Goal: Check status: Check status

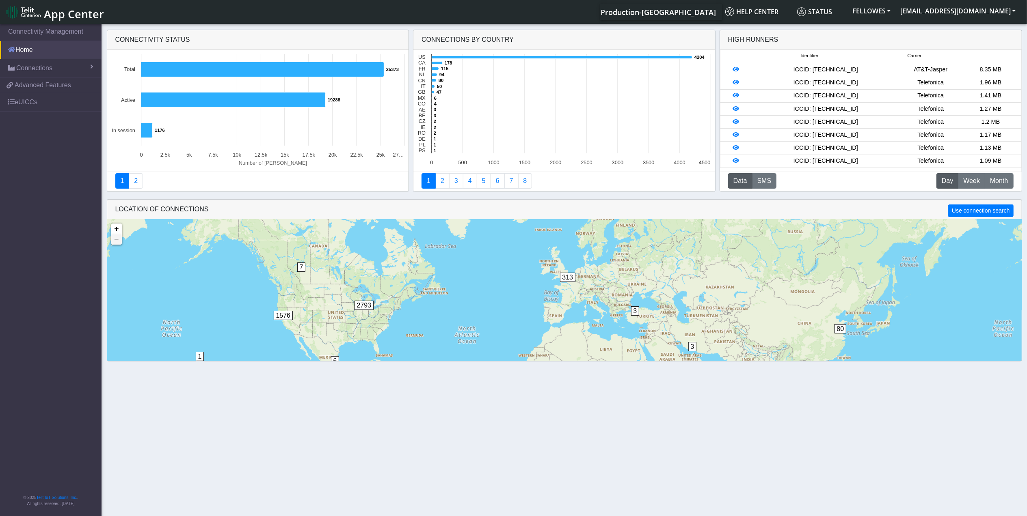
click at [64, 55] on link "Home" at bounding box center [51, 50] width 102 height 18
click at [449, 57] on icon at bounding box center [562, 57] width 261 height 3
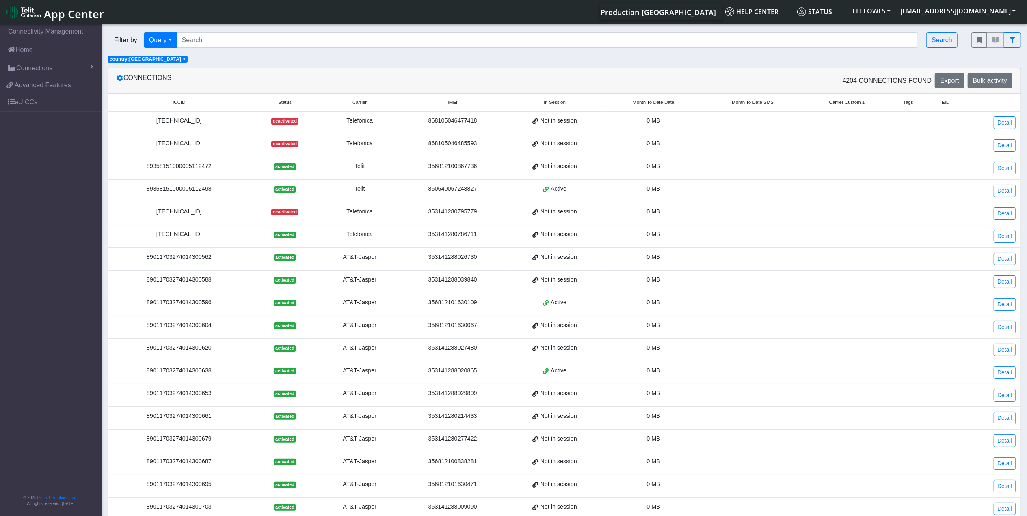
click at [657, 103] on span "Month To Date Data" at bounding box center [653, 102] width 41 height 7
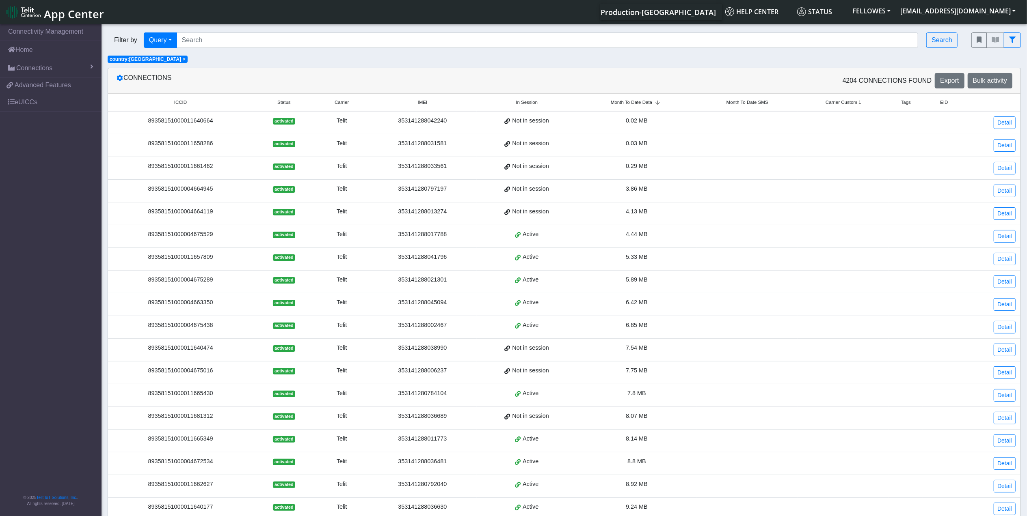
click at [647, 102] on span "Month To Date Data" at bounding box center [631, 102] width 41 height 7
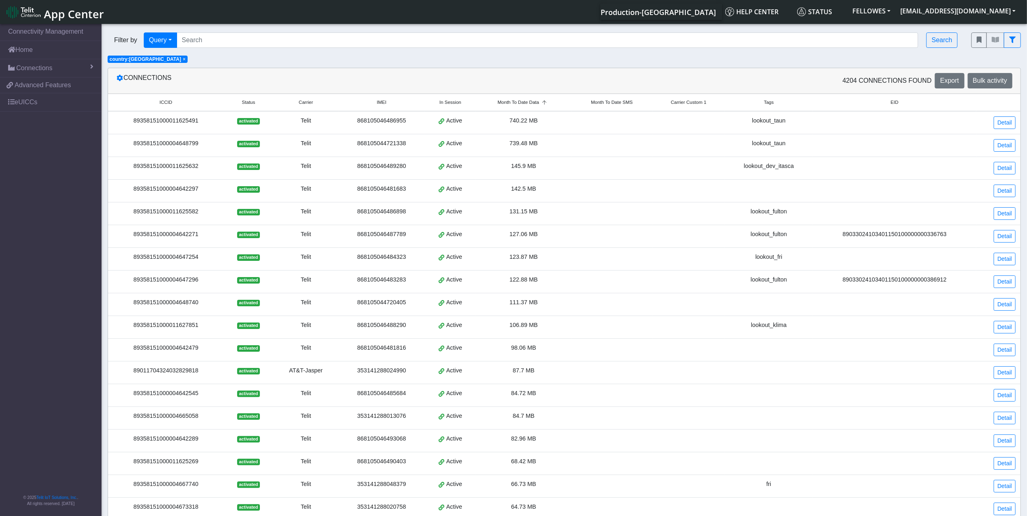
click at [180, 123] on div "89358151000011625491" at bounding box center [166, 121] width 106 height 9
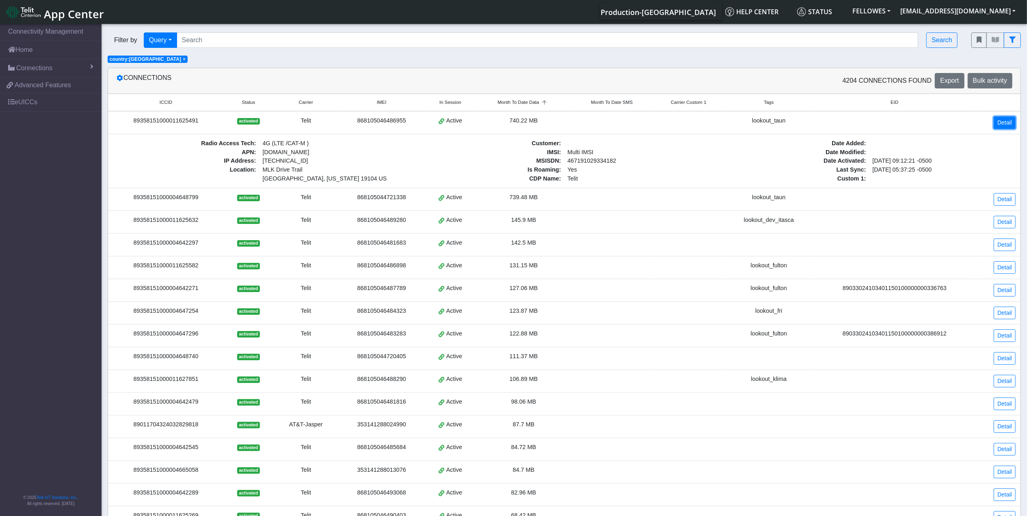
click at [1004, 123] on link "Detail" at bounding box center [1005, 123] width 22 height 13
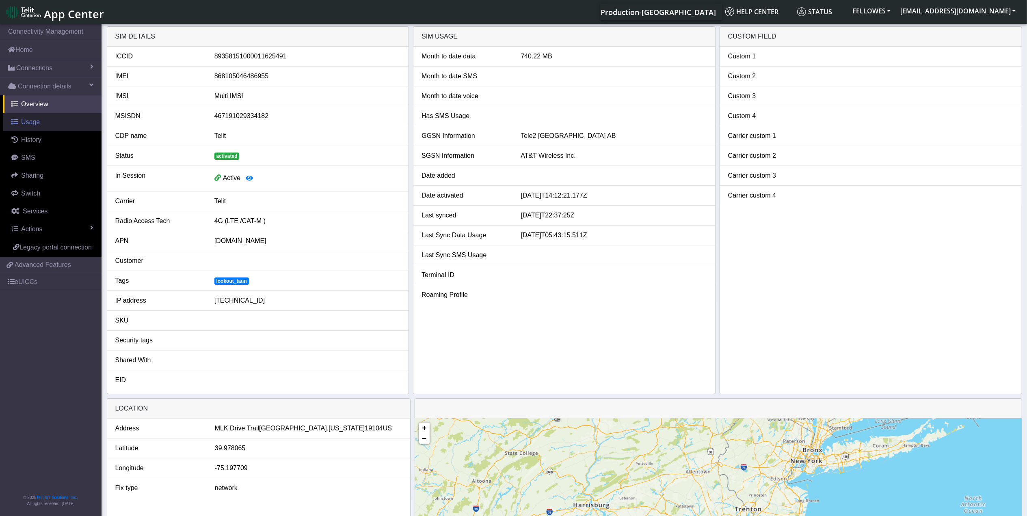
click at [45, 123] on link "Usage" at bounding box center [52, 122] width 98 height 18
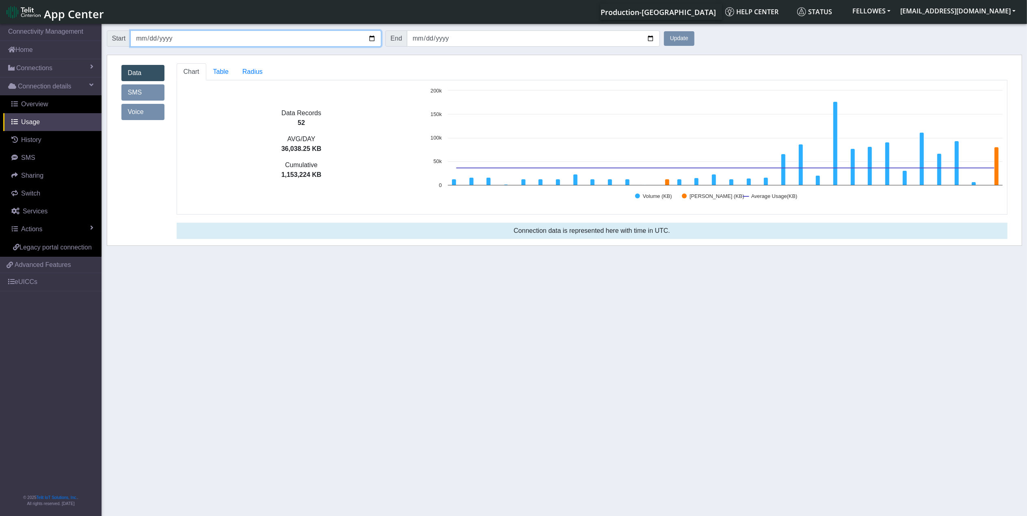
click at [140, 39] on input "[DATE]" at bounding box center [255, 38] width 251 height 16
type input "[DATE]"
click at [664, 31] on button "Update" at bounding box center [679, 38] width 30 height 15
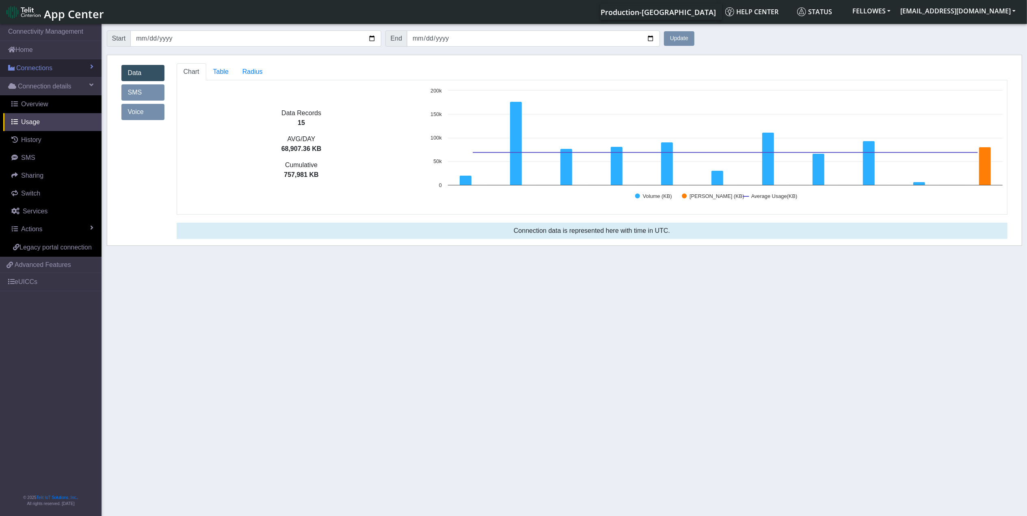
click at [50, 62] on link "Connections" at bounding box center [51, 68] width 102 height 18
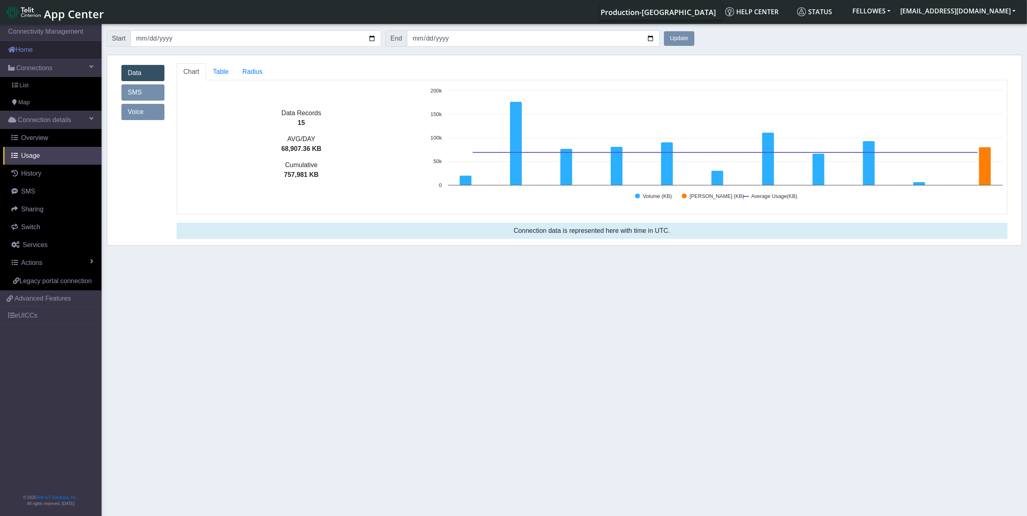
click at [59, 50] on link "Home" at bounding box center [51, 50] width 102 height 18
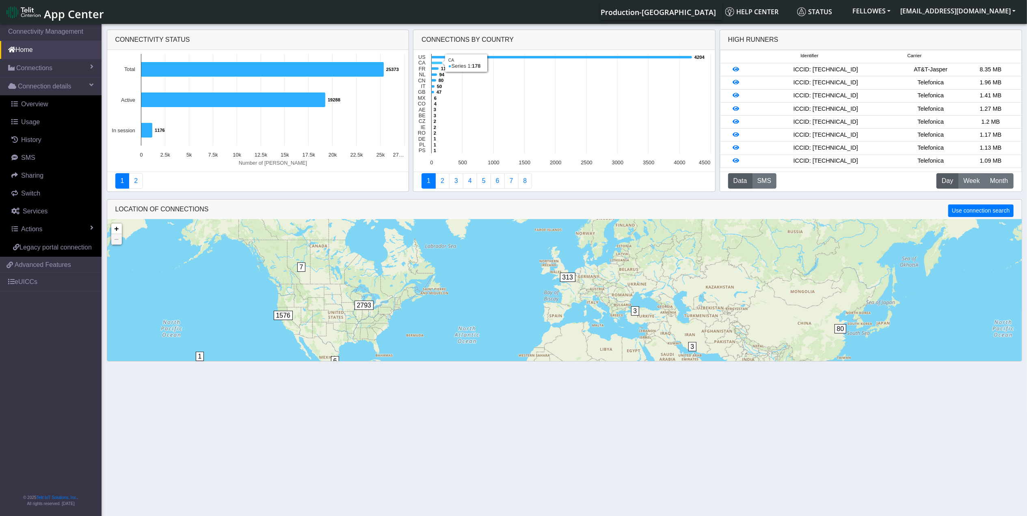
click at [434, 63] on icon at bounding box center [437, 63] width 11 height 3
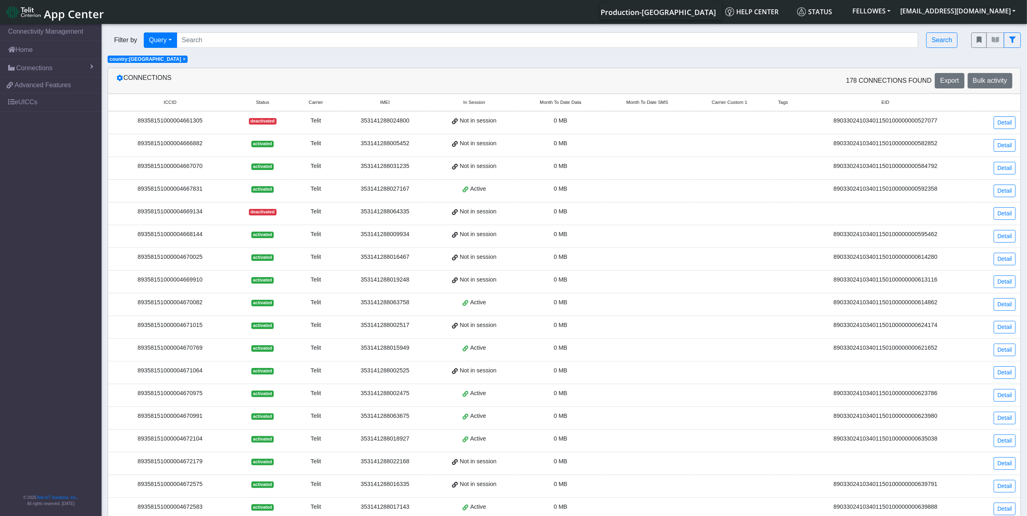
click at [555, 101] on span "Month To Date Data" at bounding box center [560, 102] width 41 height 7
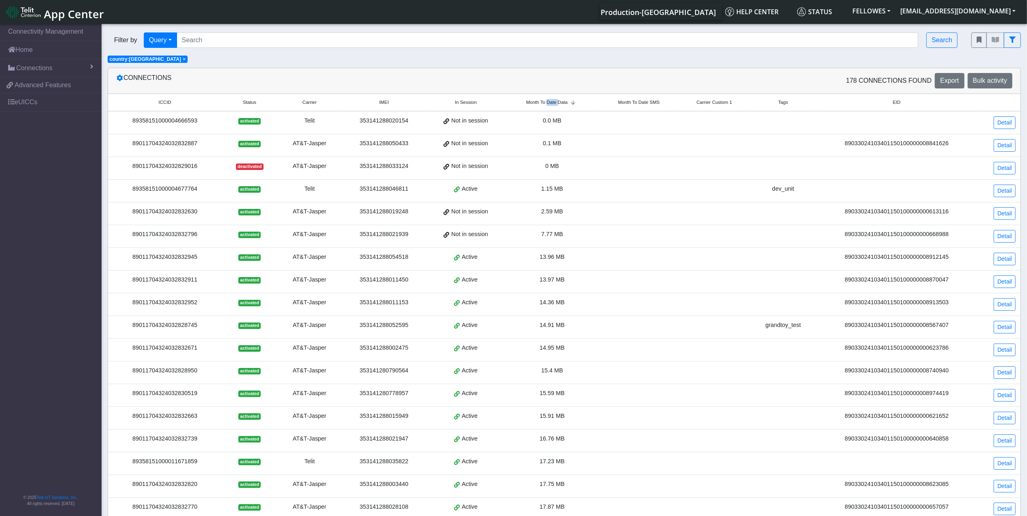
click at [555, 101] on span "Month To Date Data" at bounding box center [546, 102] width 41 height 7
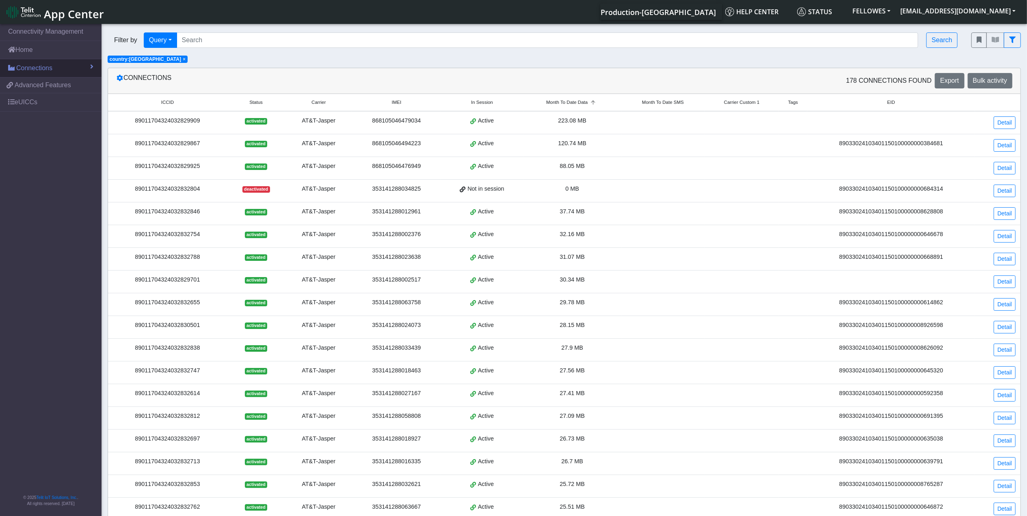
click at [62, 69] on link "Connections" at bounding box center [51, 68] width 102 height 18
click at [77, 46] on link "Home" at bounding box center [51, 50] width 102 height 18
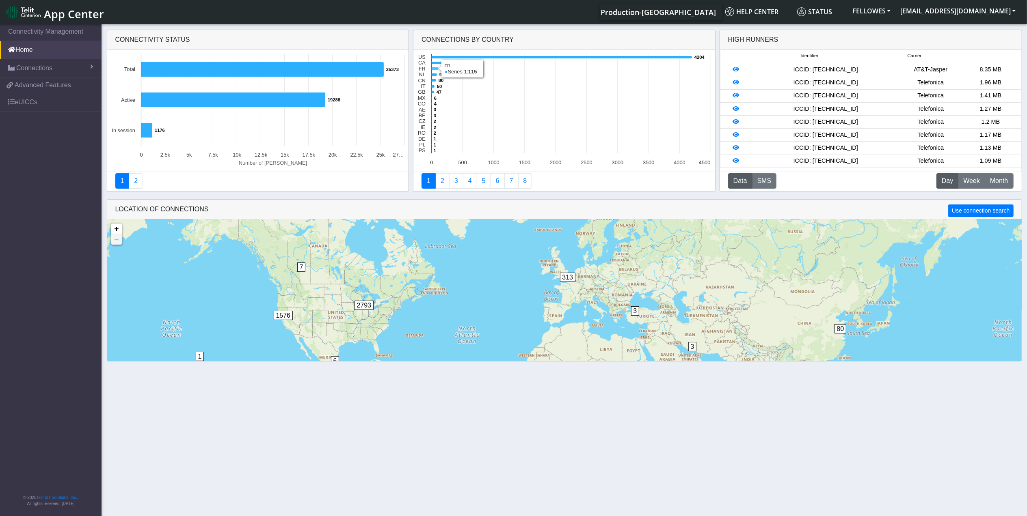
click at [432, 67] on icon at bounding box center [435, 68] width 7 height 3
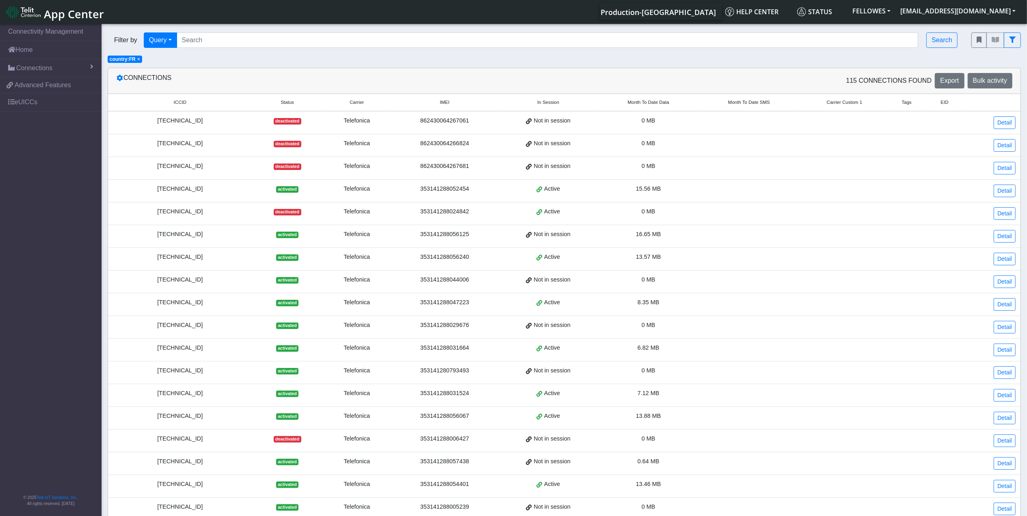
click at [642, 101] on span "Month To Date Data" at bounding box center [648, 102] width 41 height 7
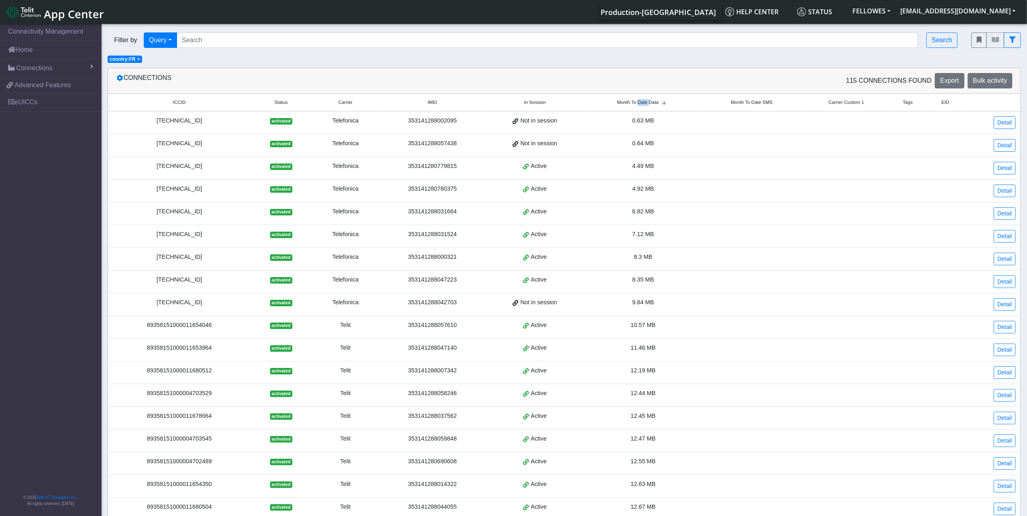
click at [642, 101] on span "Month To Date Data" at bounding box center [637, 102] width 41 height 7
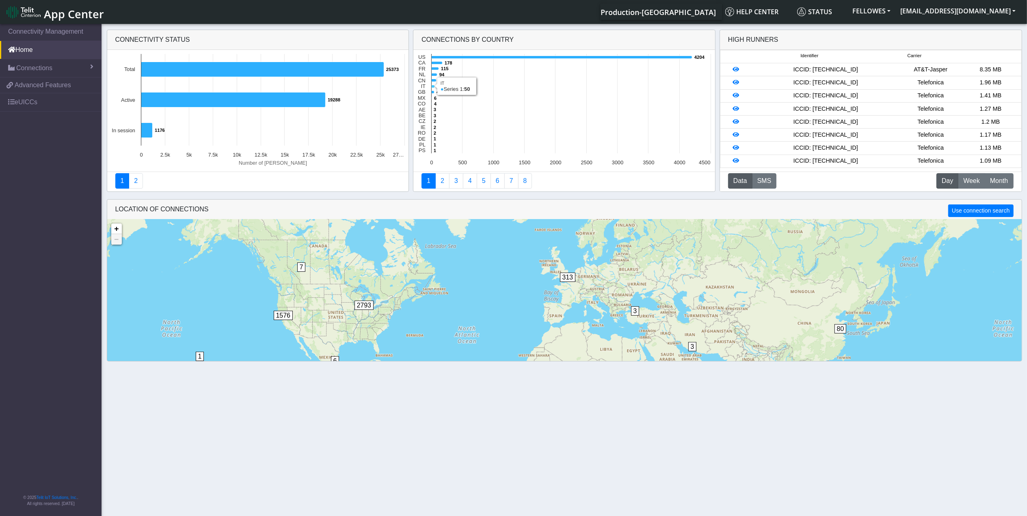
click at [432, 86] on icon at bounding box center [433, 86] width 3 height 3
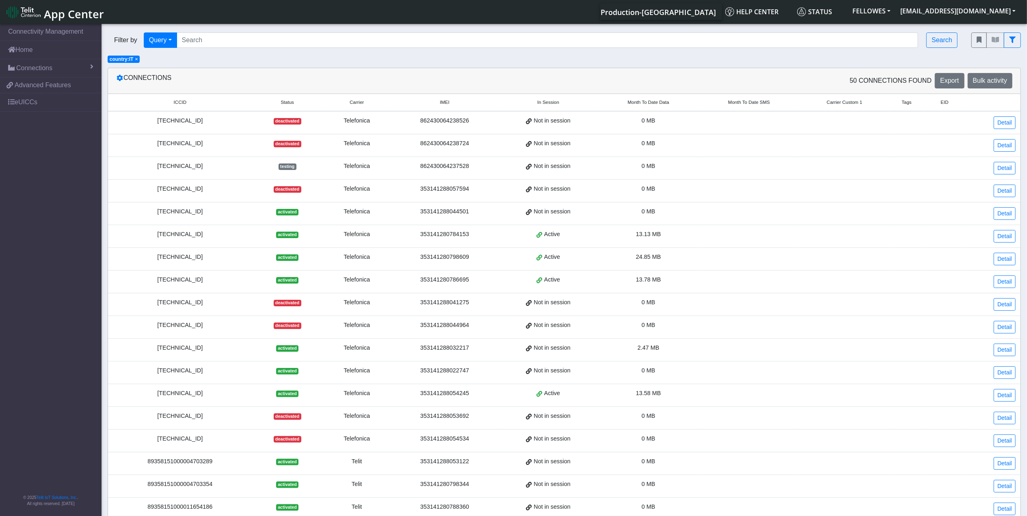
click at [637, 101] on span "Month To Date Data" at bounding box center [648, 102] width 41 height 7
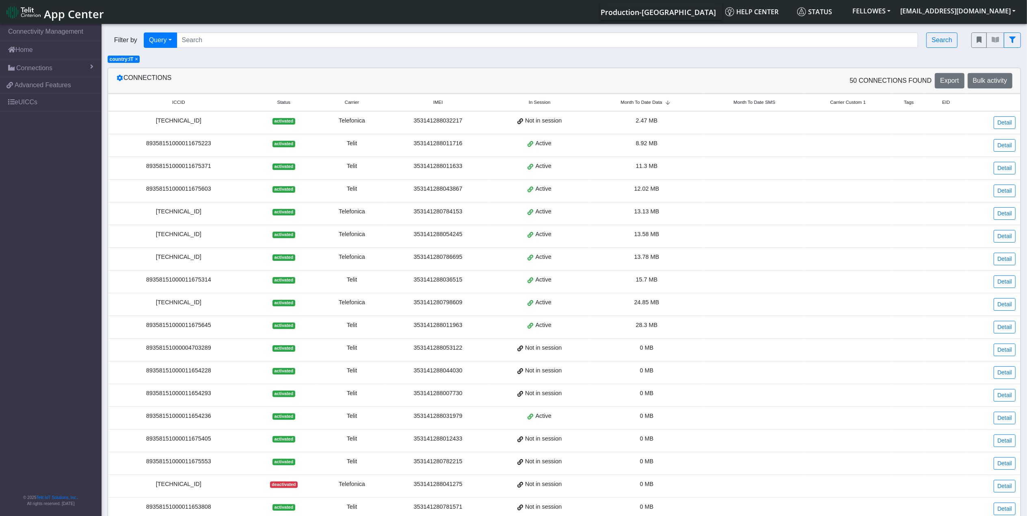
click at [637, 101] on span "Month To Date Data" at bounding box center [641, 102] width 41 height 7
click at [43, 51] on link "Home" at bounding box center [51, 50] width 102 height 18
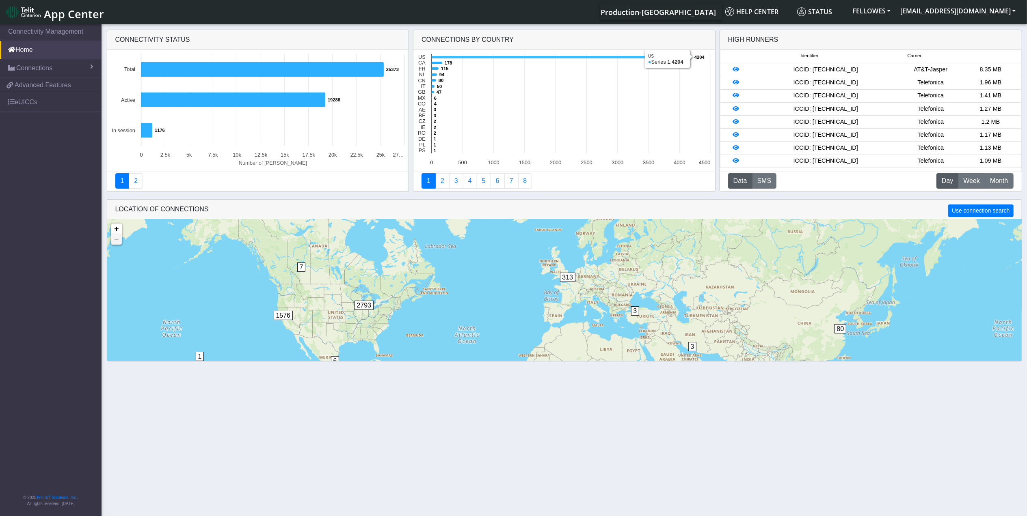
click at [505, 58] on icon at bounding box center [562, 57] width 261 height 3
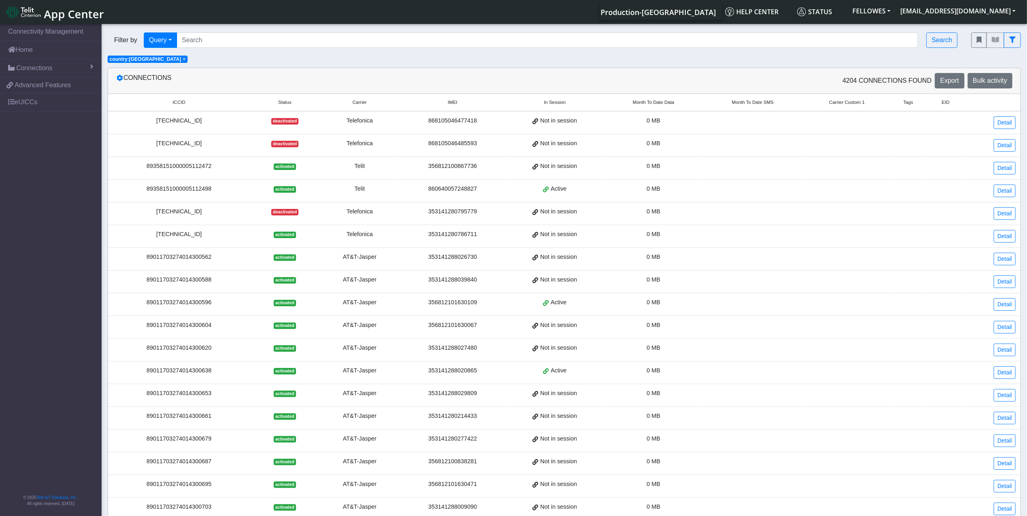
click at [648, 101] on span "Month To Date Data" at bounding box center [653, 102] width 41 height 7
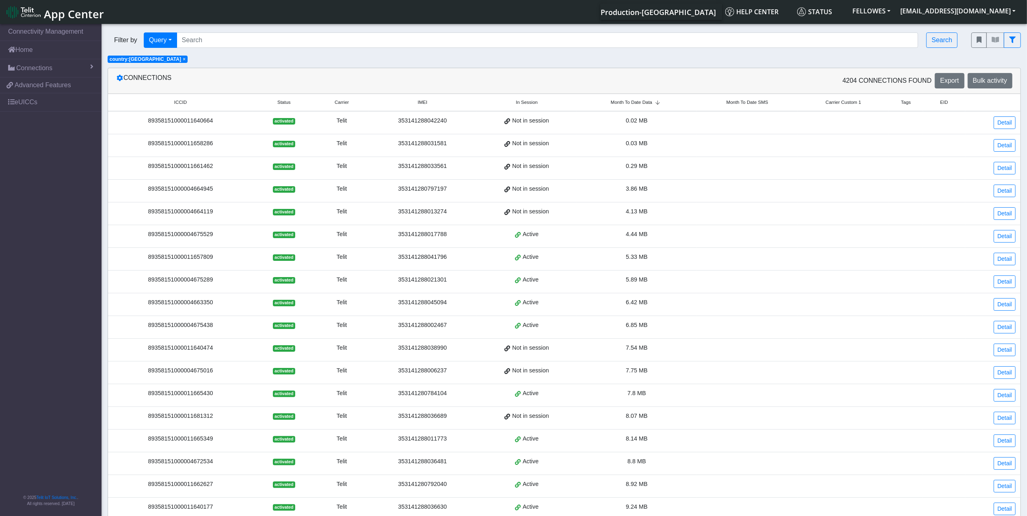
click at [648, 101] on span "Month To Date Data" at bounding box center [631, 102] width 41 height 7
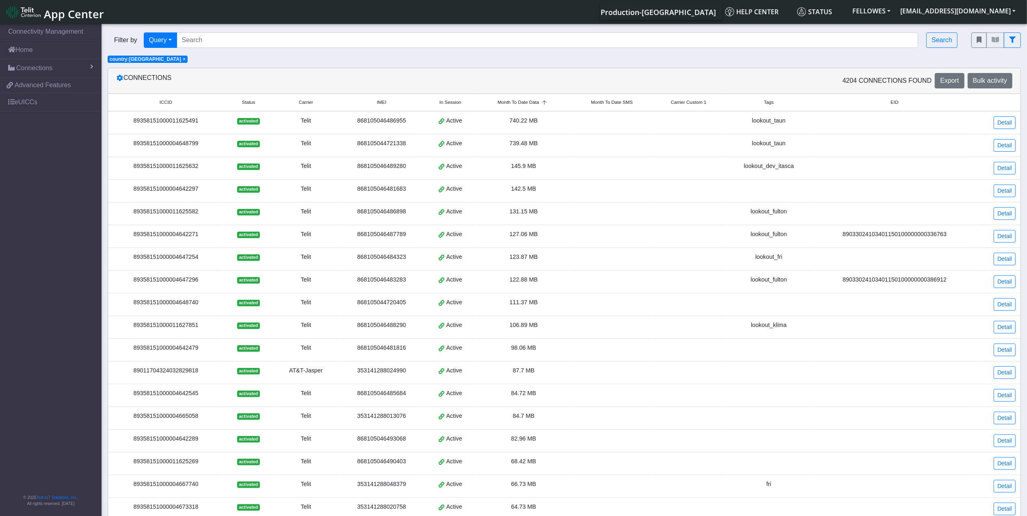
click at [150, 124] on div "89358151000011625491" at bounding box center [166, 121] width 106 height 9
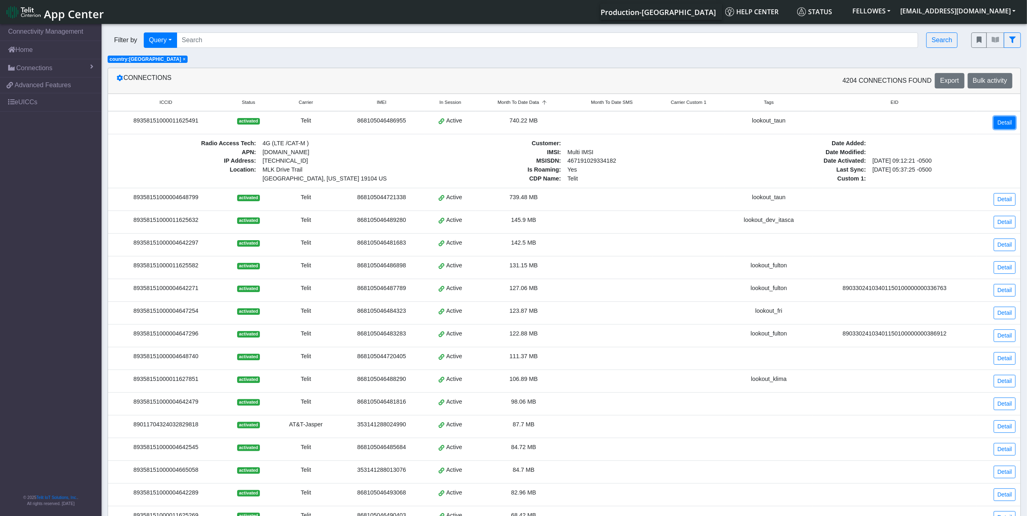
click at [1011, 122] on link "Detail" at bounding box center [1005, 123] width 22 height 13
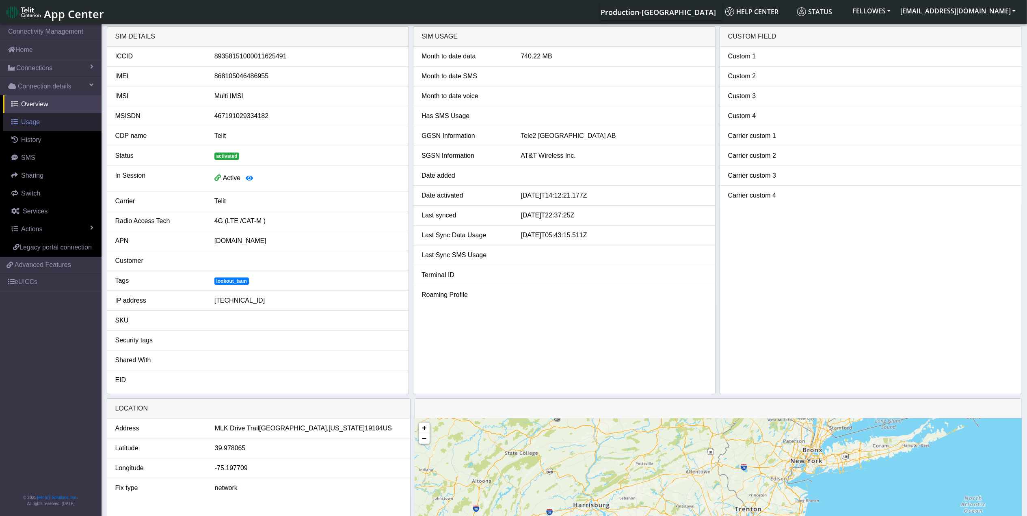
click at [39, 119] on link "Usage" at bounding box center [52, 122] width 98 height 18
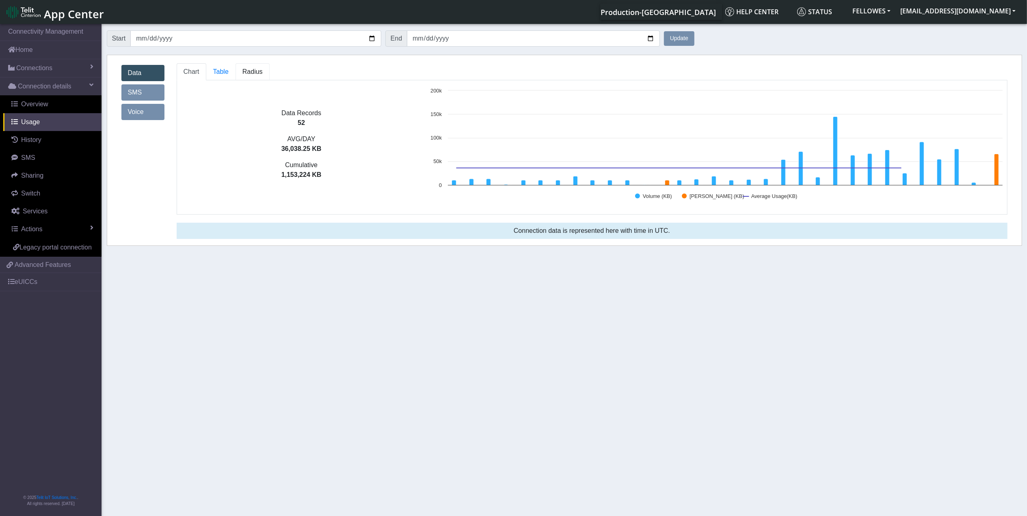
click at [229, 73] on span "Radius" at bounding box center [220, 71] width 15 height 7
